Goal: Navigation & Orientation: Find specific page/section

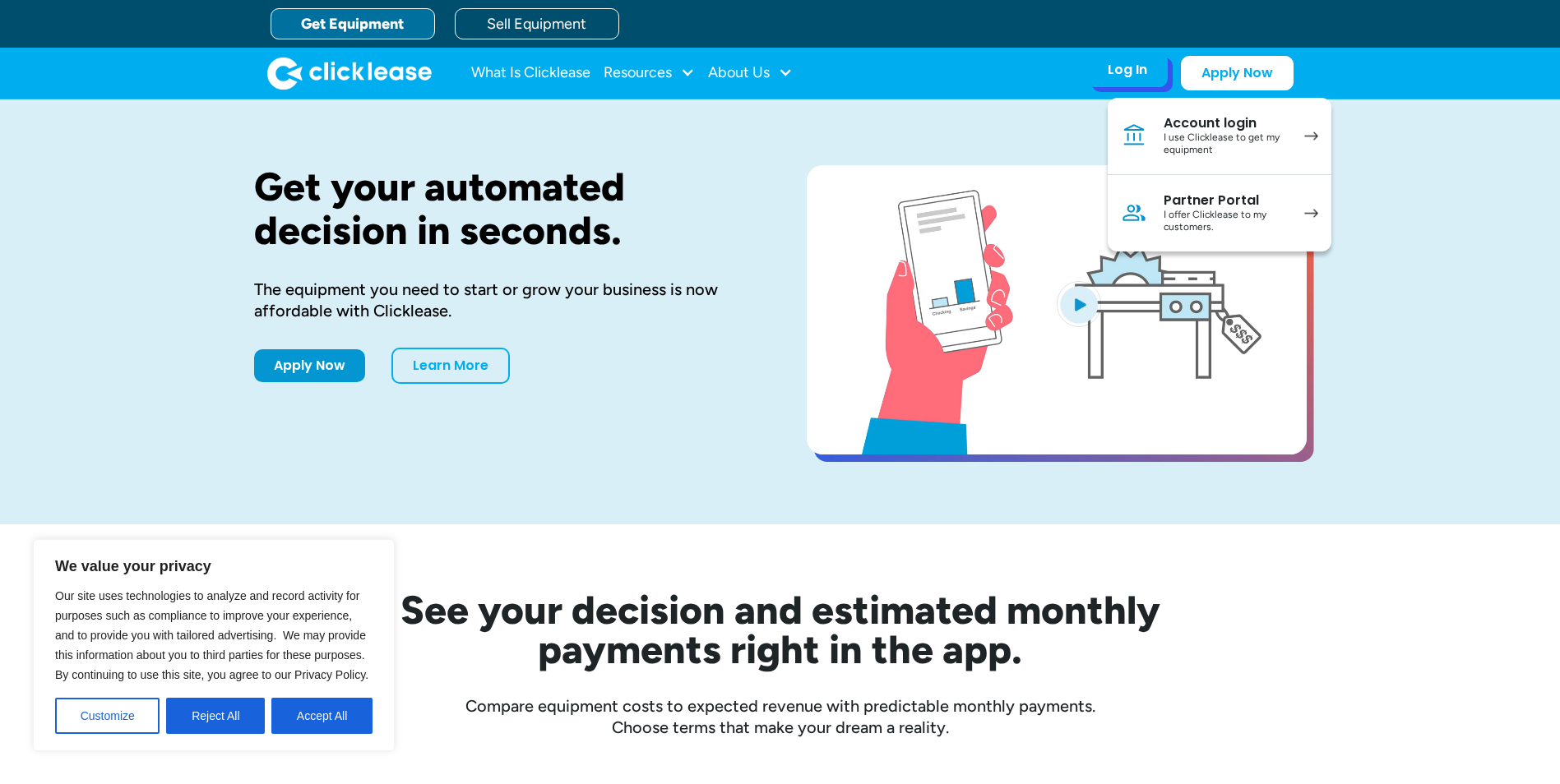
click at [1221, 141] on div "I use Clicklease to get my equipment" at bounding box center [1225, 144] width 124 height 25
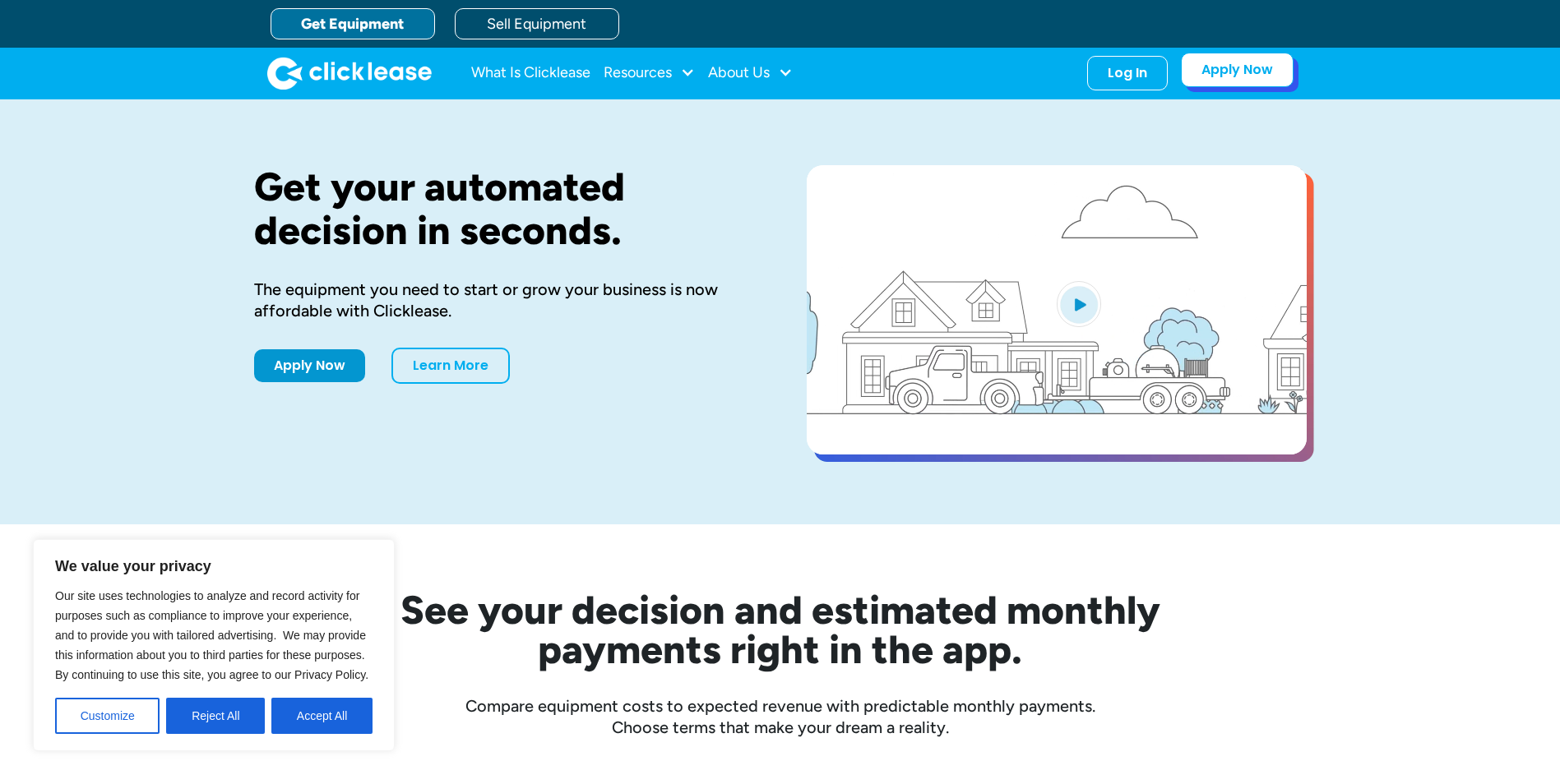
click at [1244, 71] on link "Apply Now" at bounding box center [1237, 69] width 112 height 35
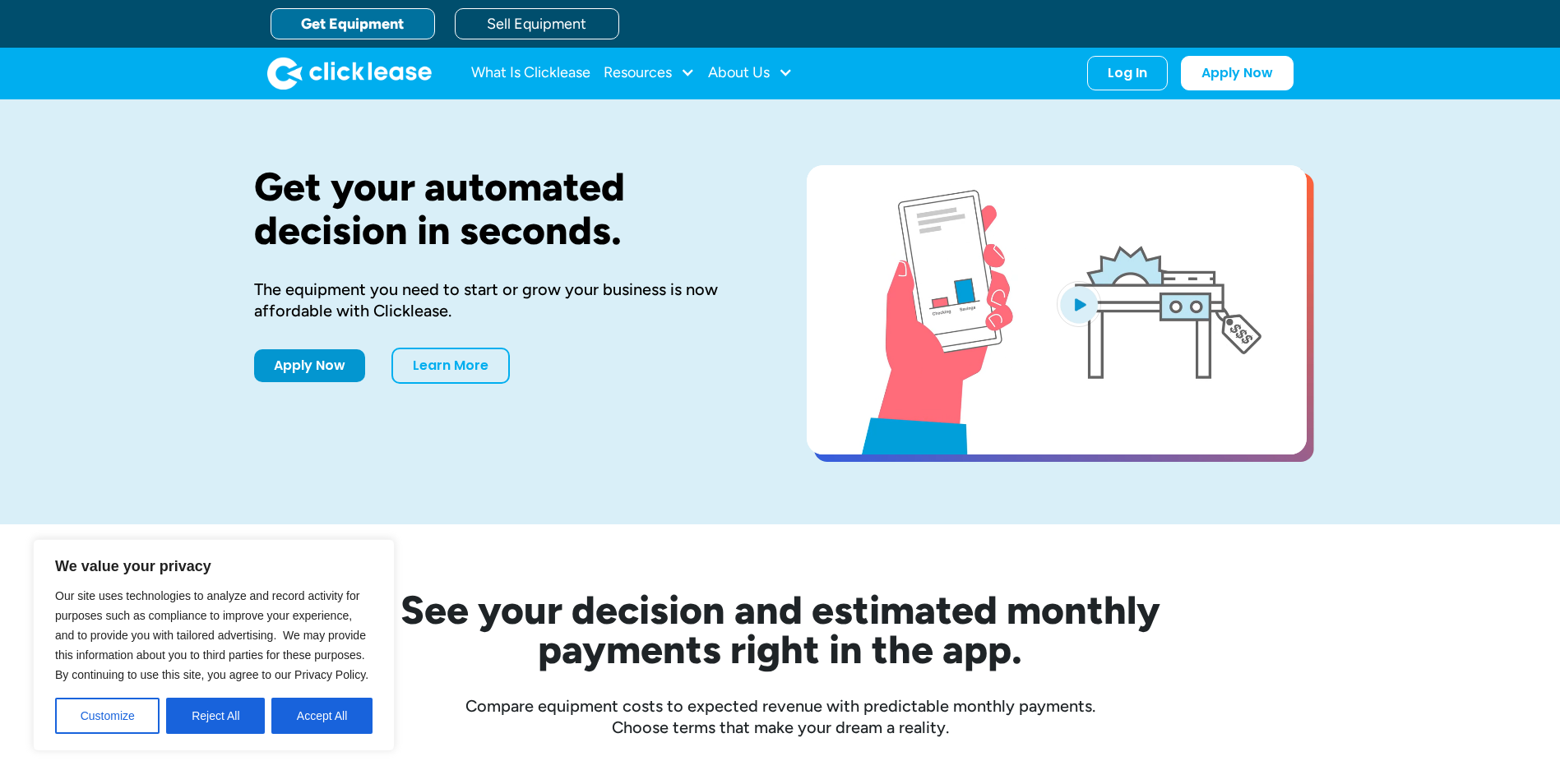
click at [385, 25] on link "Get Equipment" at bounding box center [352, 24] width 165 height 31
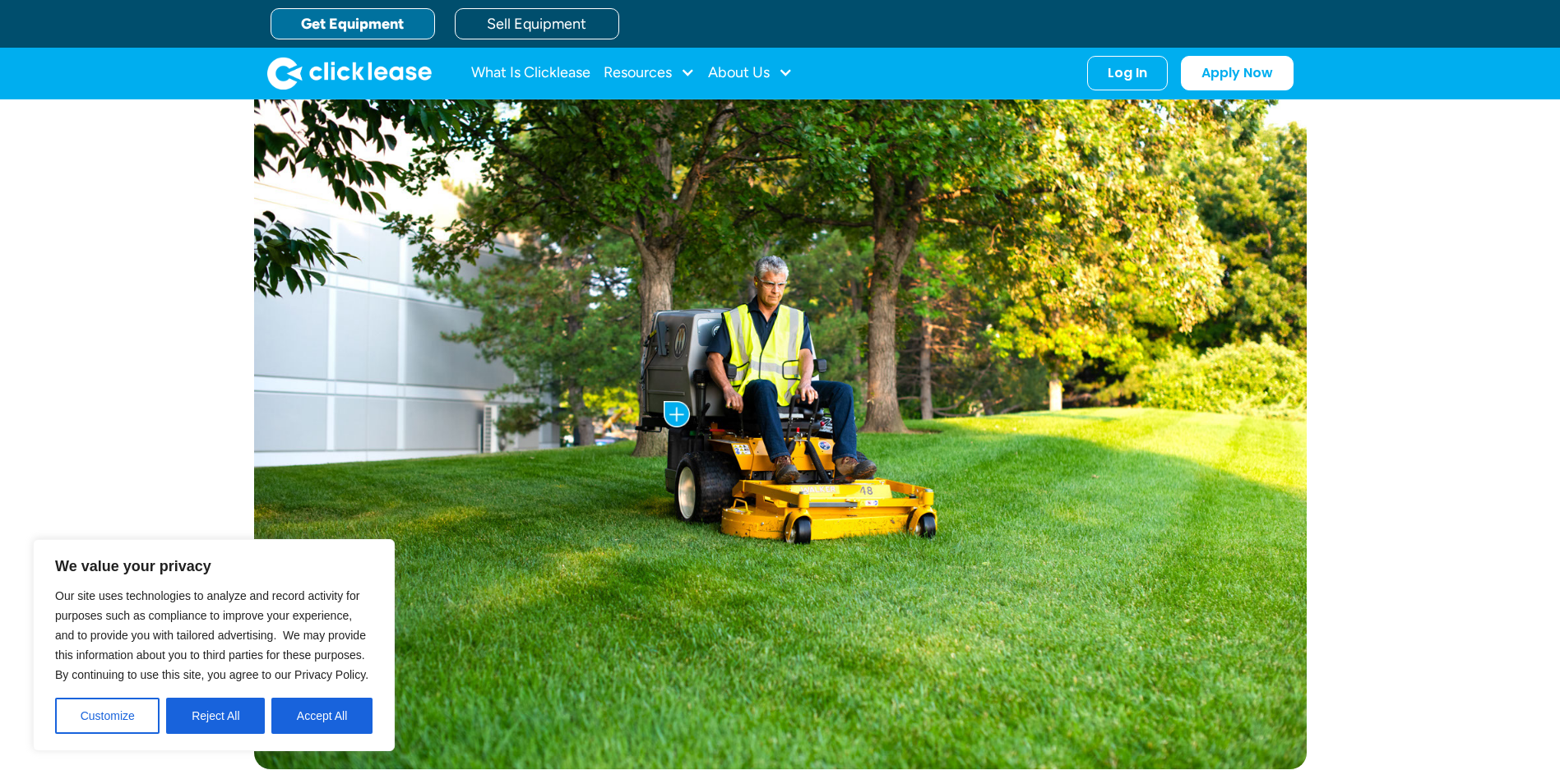
scroll to position [411, 0]
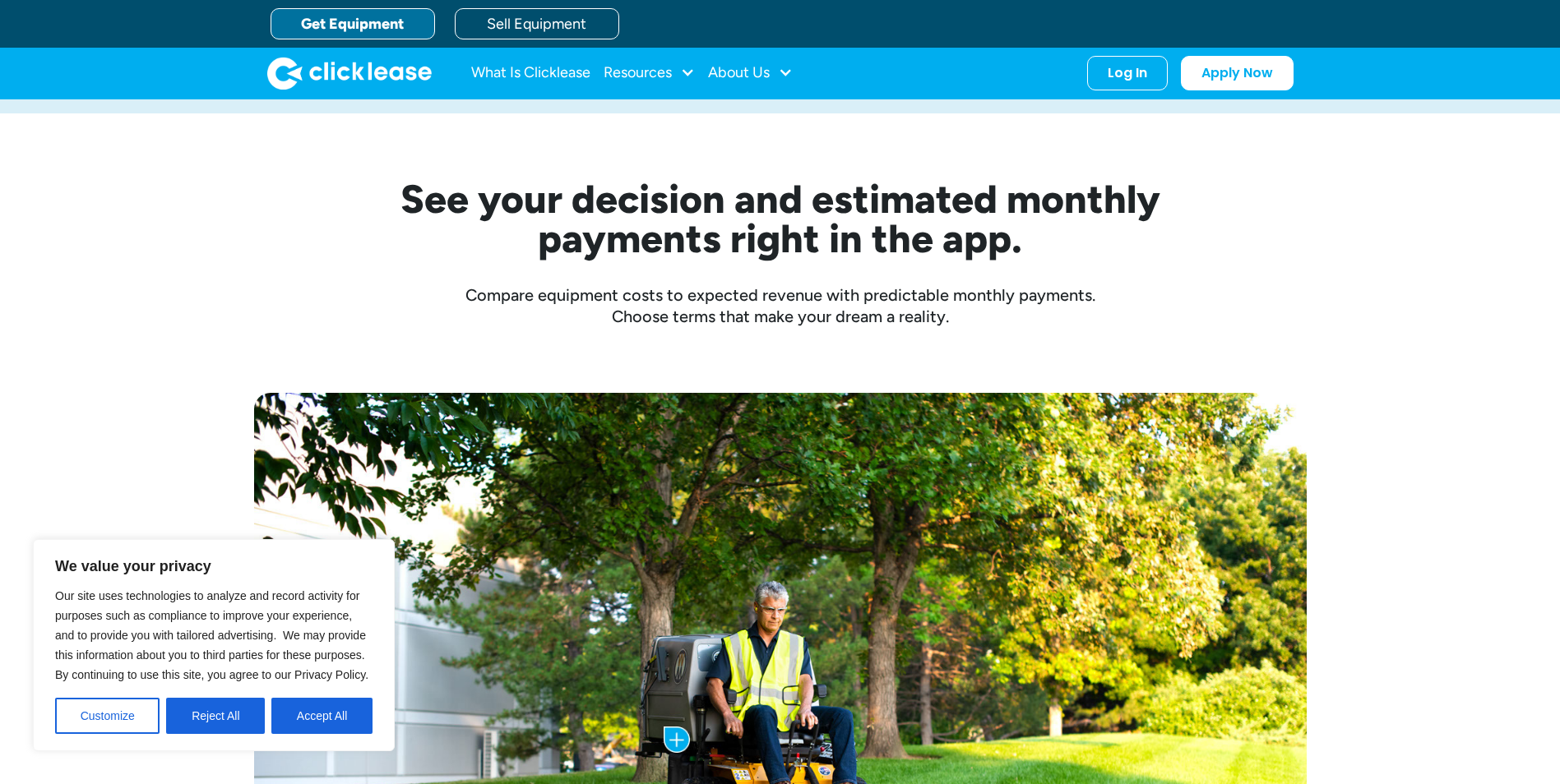
click at [395, 25] on link "Get Equipment" at bounding box center [352, 24] width 165 height 31
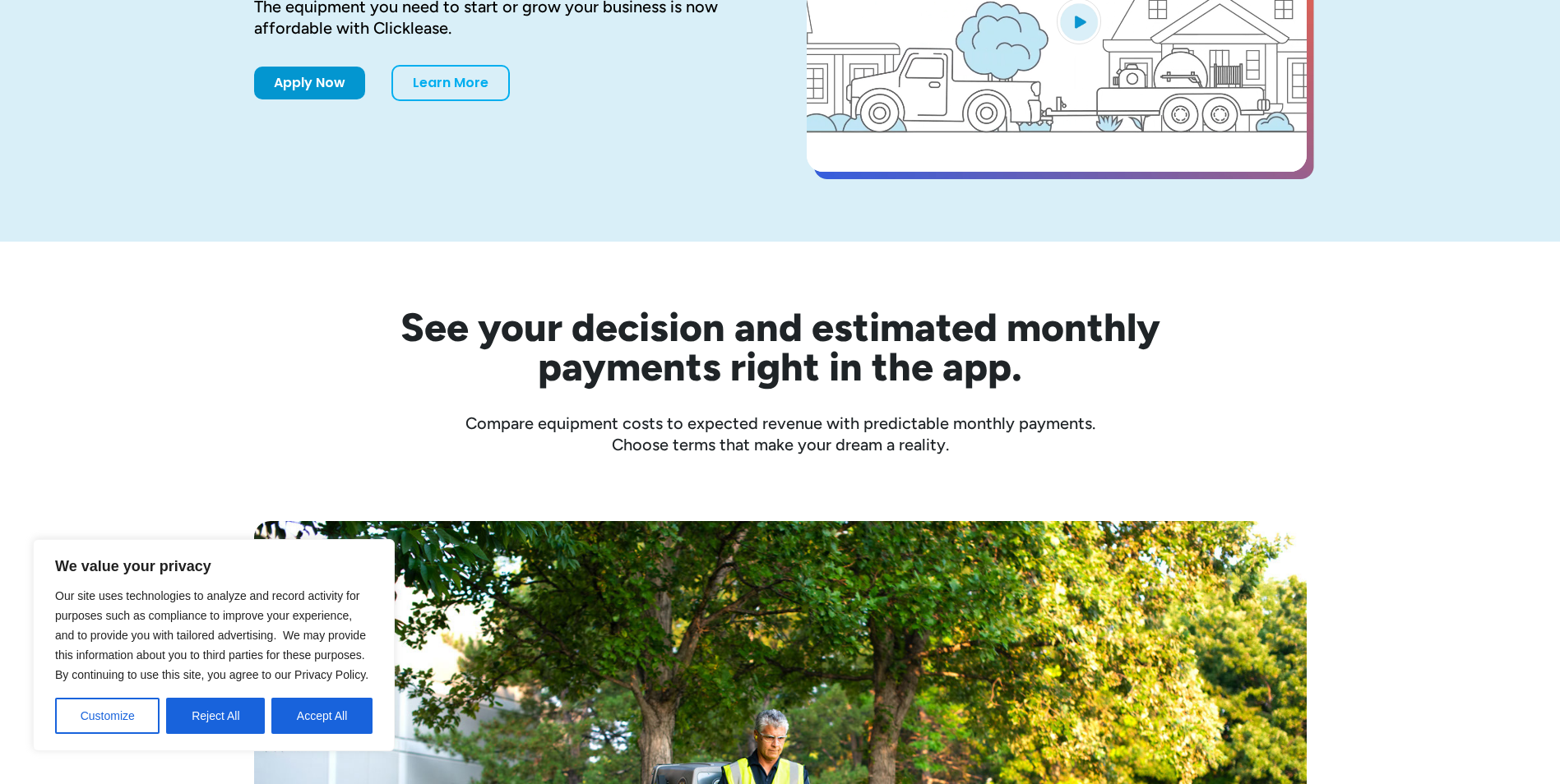
scroll to position [411, 0]
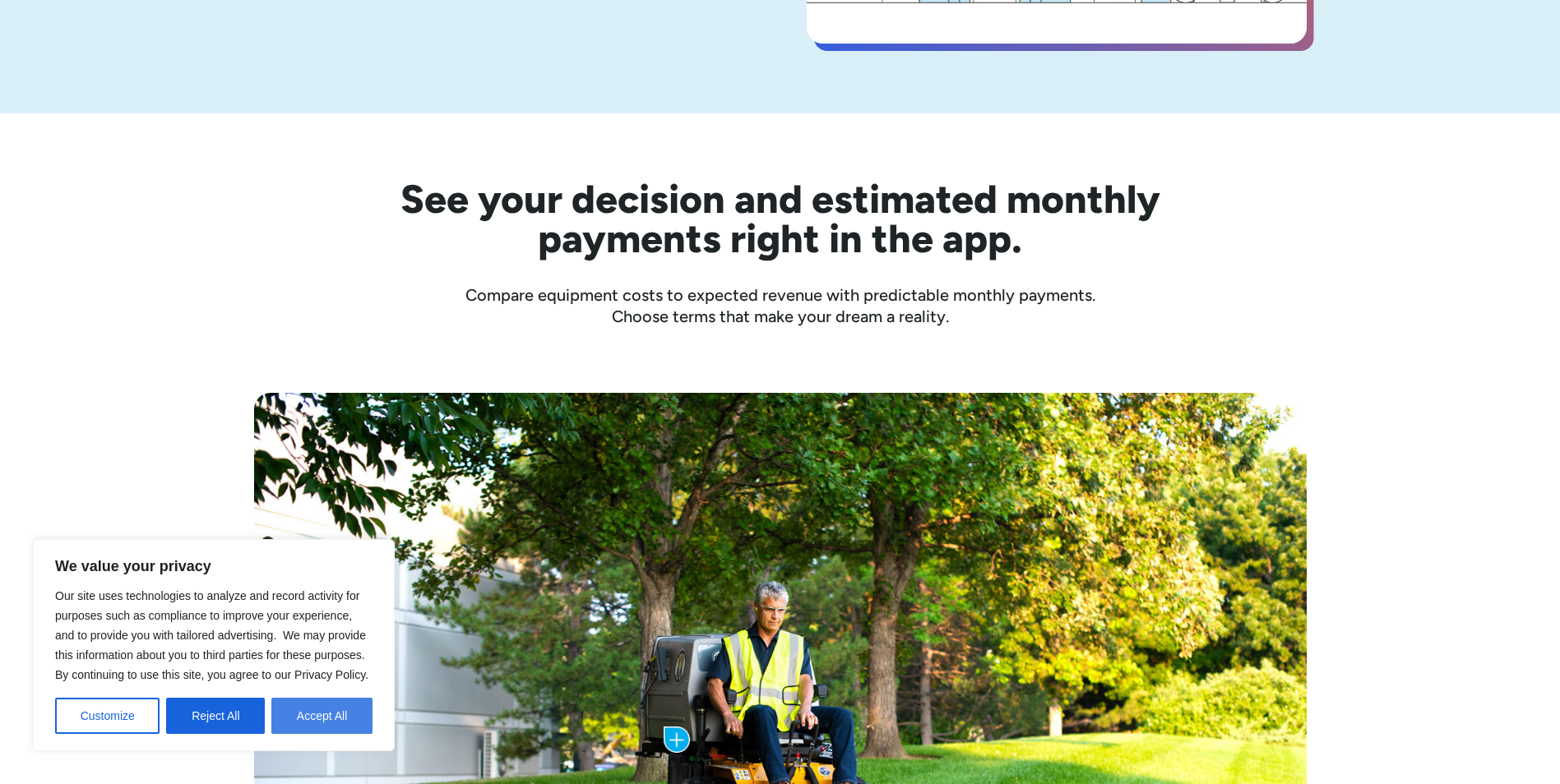
click at [304, 707] on button "Accept All" at bounding box center [322, 716] width 101 height 36
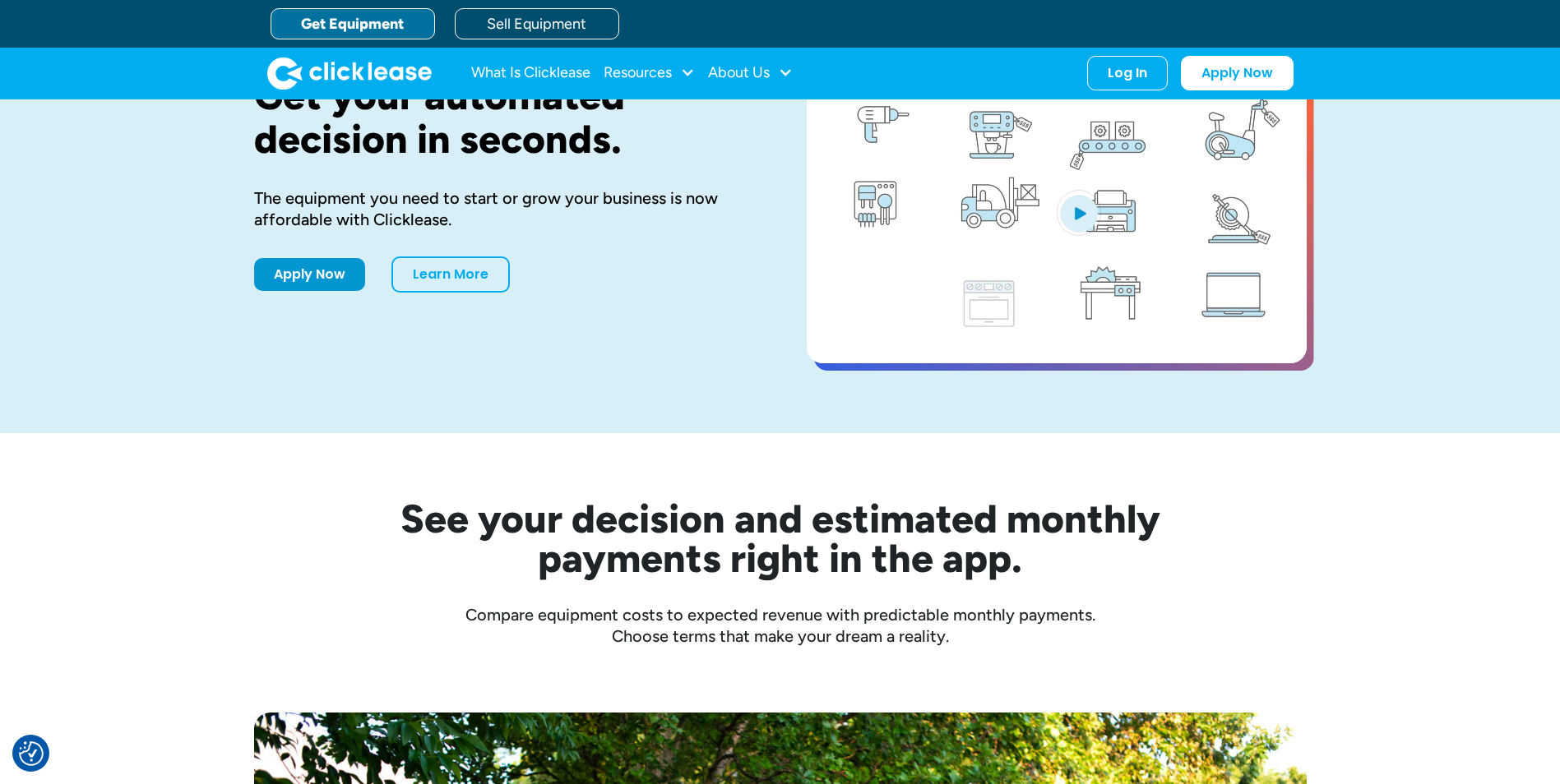
scroll to position [0, 0]
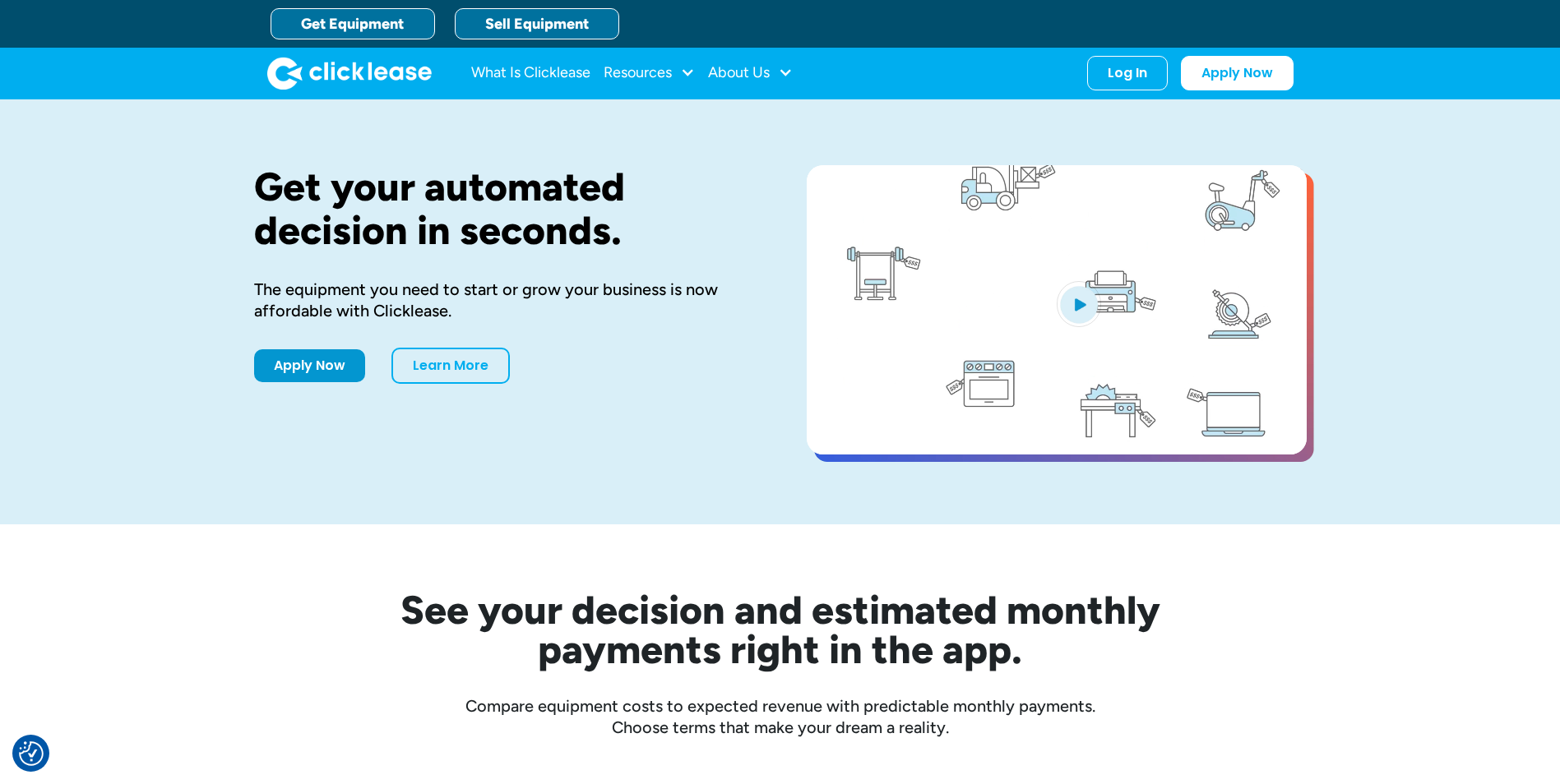
click at [550, 29] on link "Sell Equipment" at bounding box center [537, 24] width 165 height 31
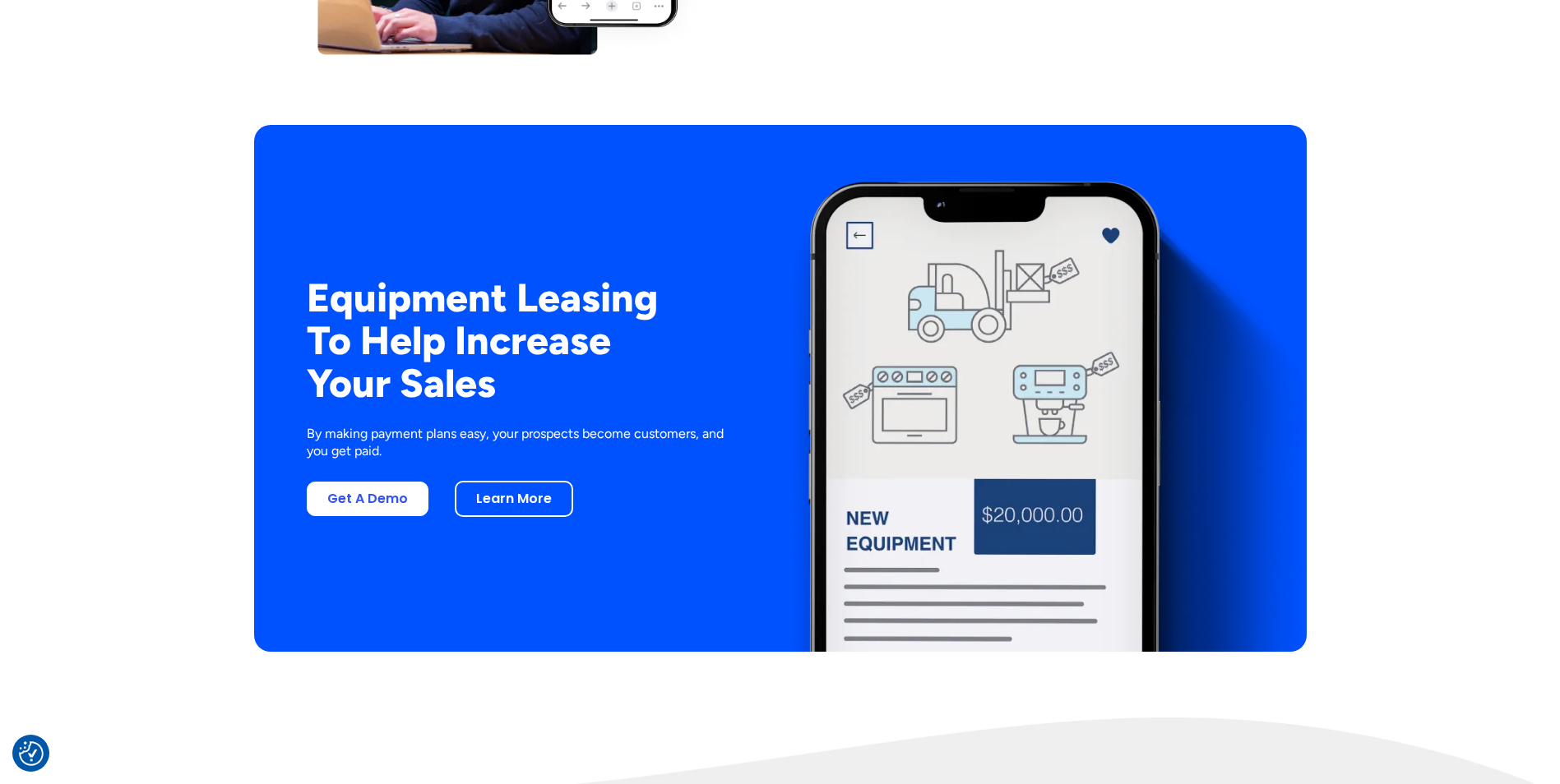
scroll to position [3041, 0]
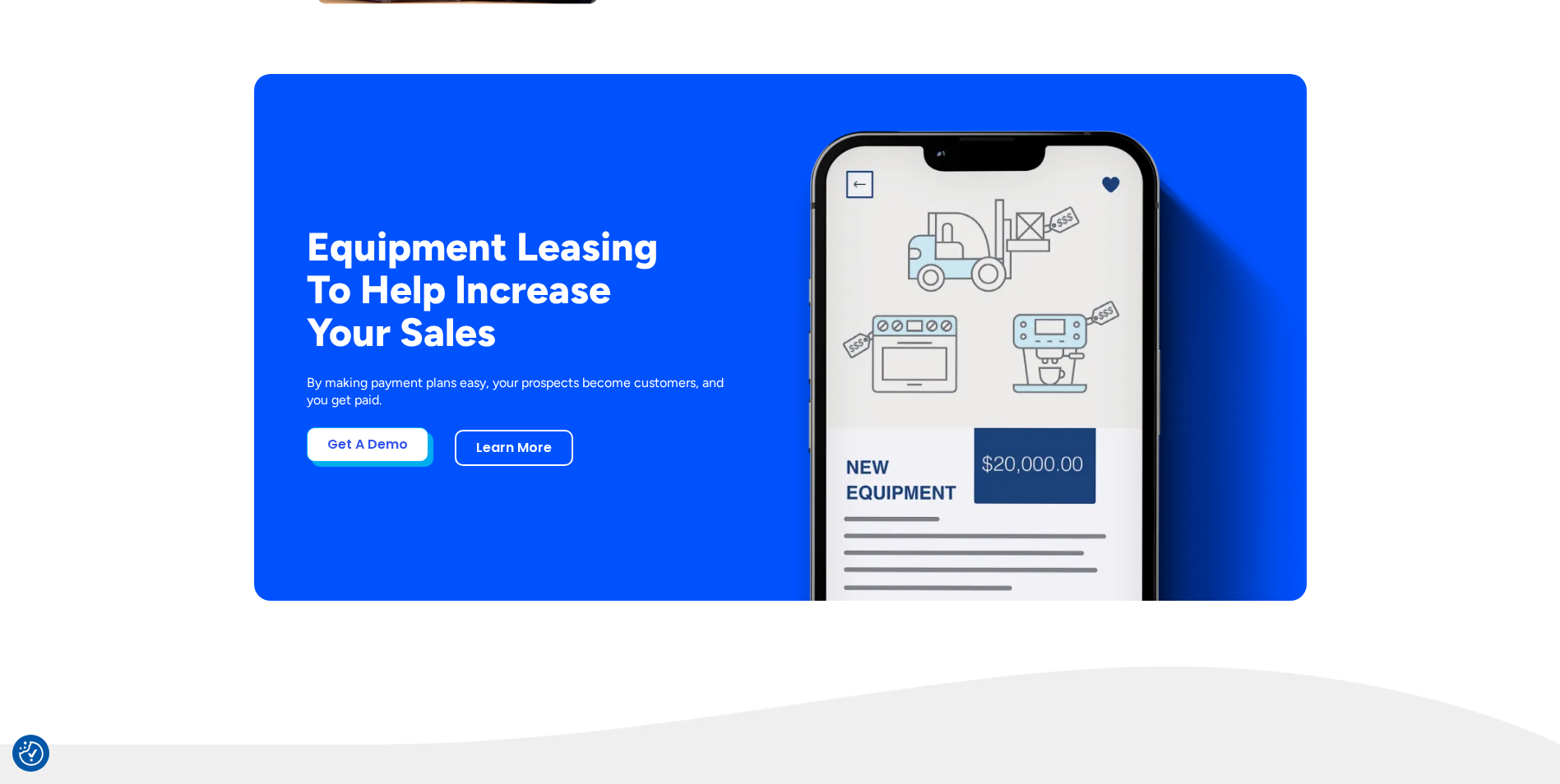
click at [387, 456] on link "Get A Demo" at bounding box center [367, 444] width 122 height 35
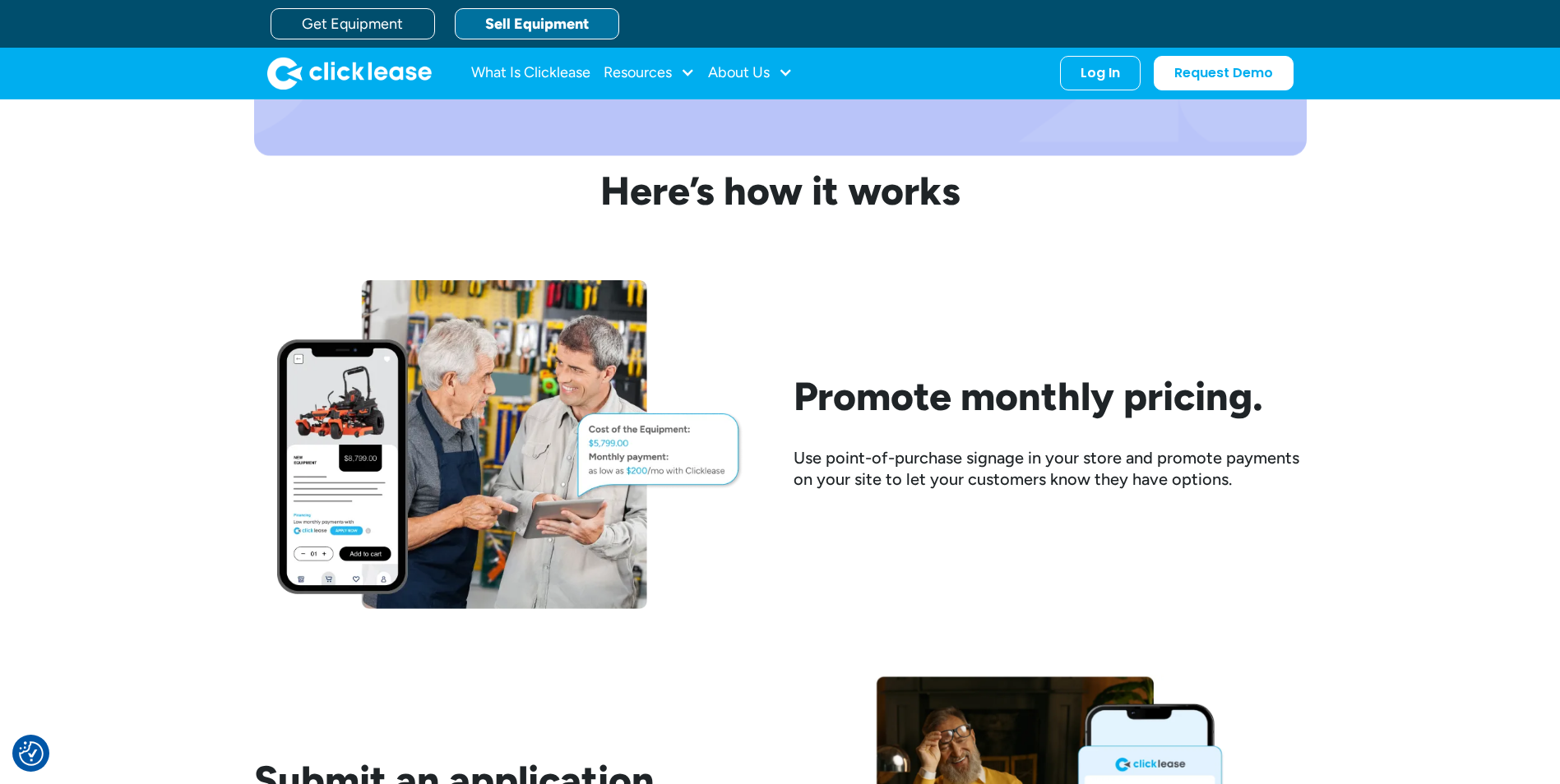
scroll to position [1644, 0]
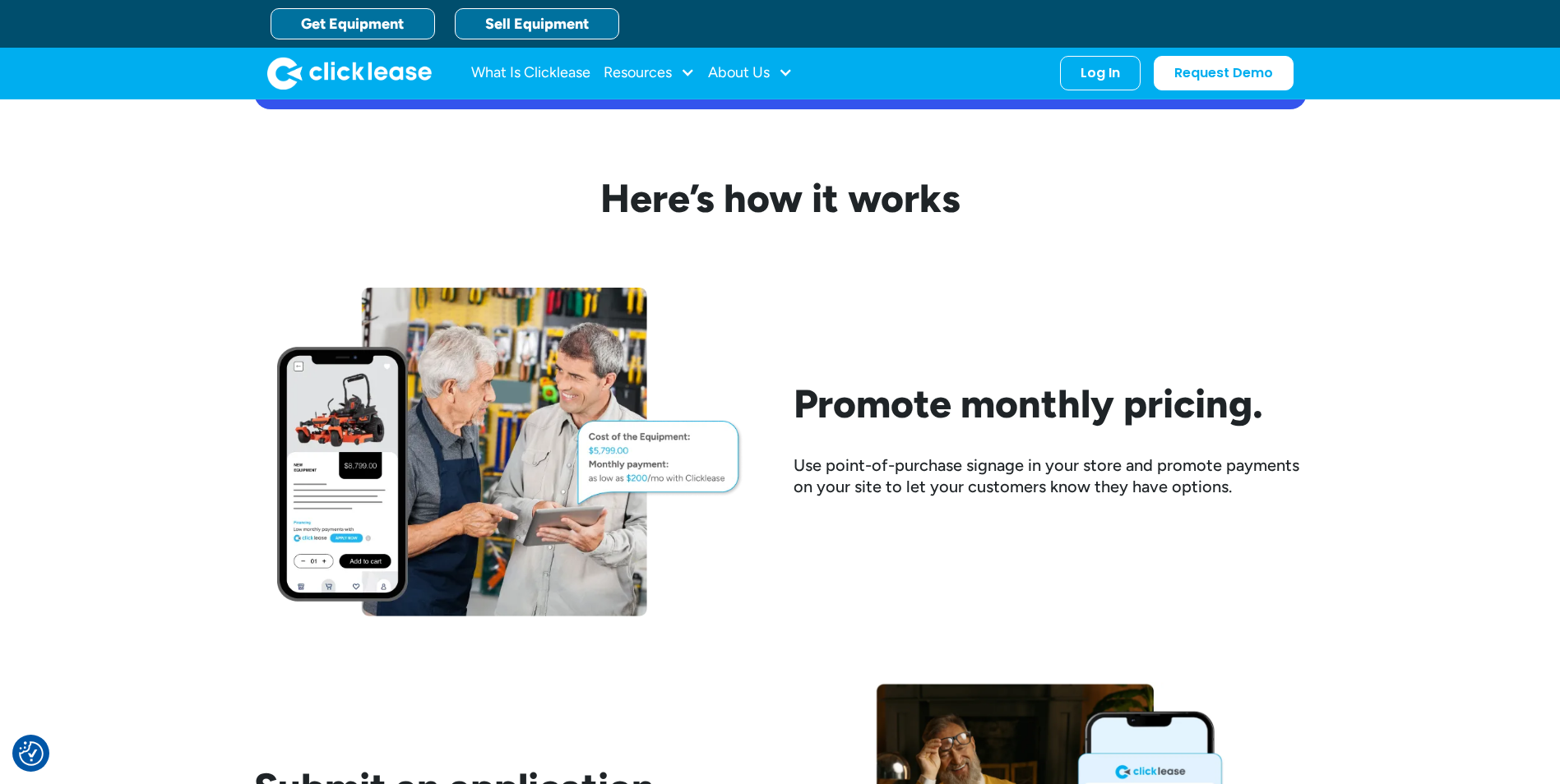
click at [295, 23] on link "Get Equipment" at bounding box center [352, 24] width 165 height 31
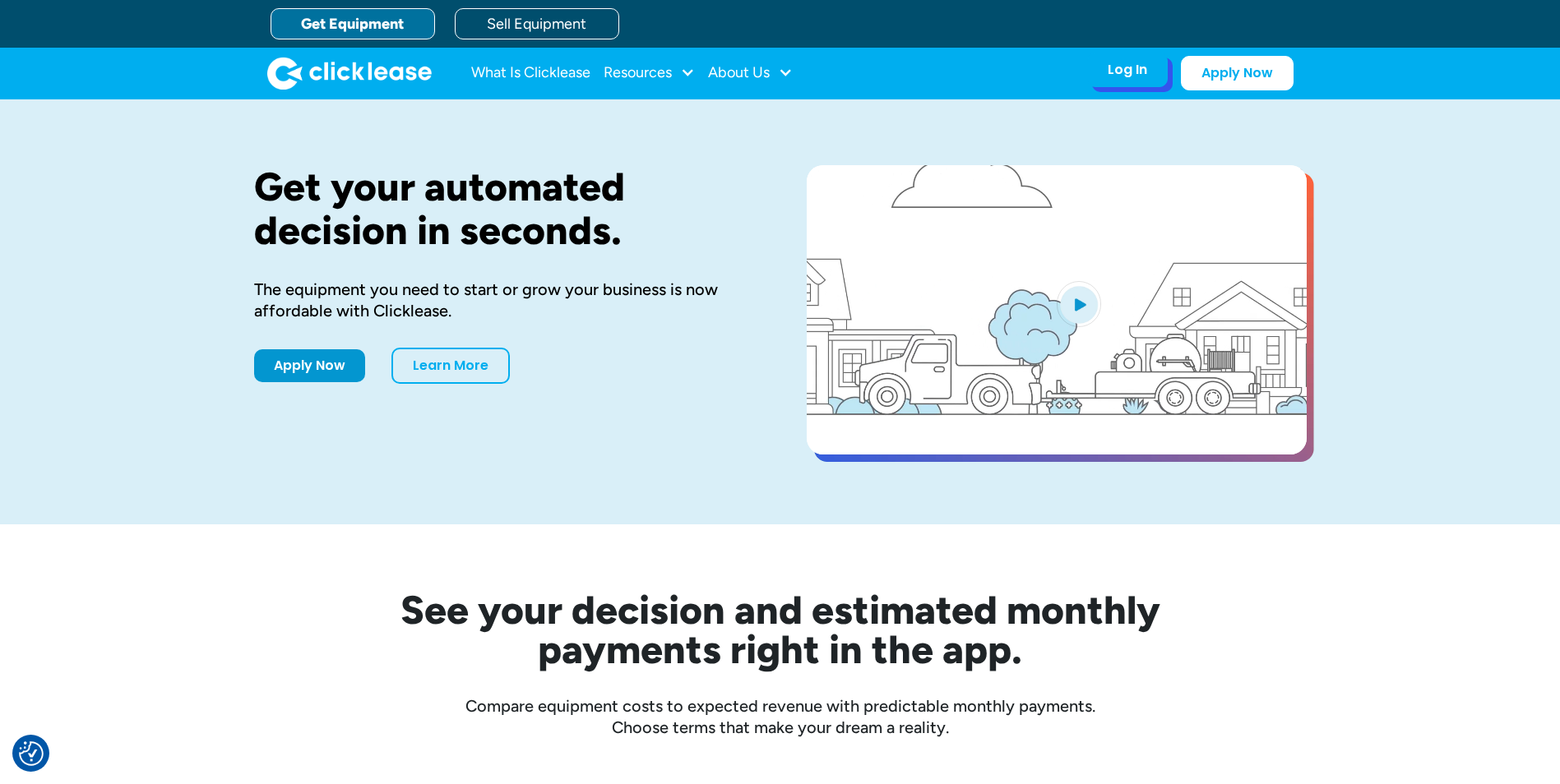
click at [1119, 67] on div "Log In" at bounding box center [1127, 69] width 40 height 16
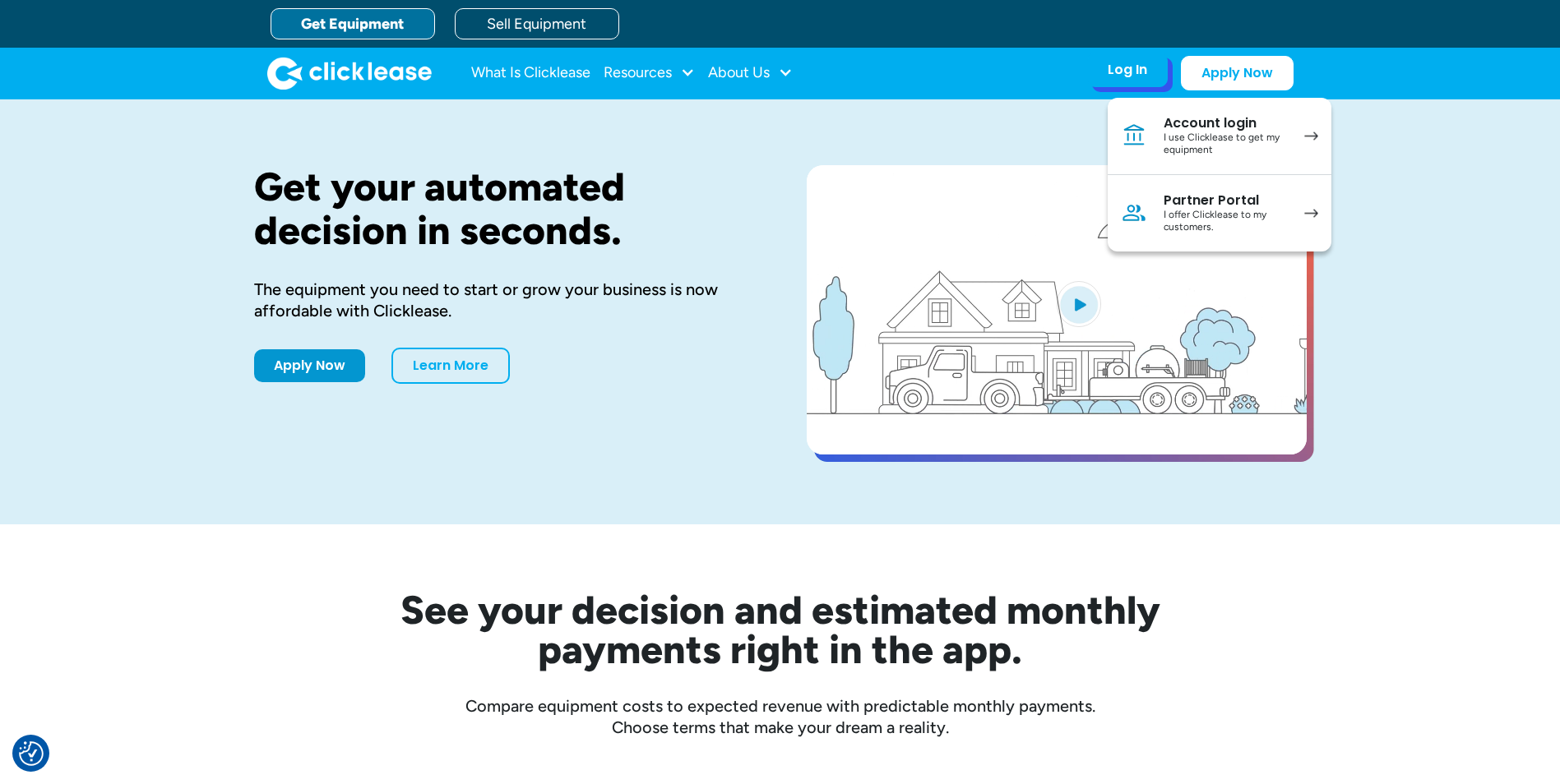
click at [1235, 143] on div "I use Clicklease to get my equipment" at bounding box center [1225, 144] width 124 height 25
